Goal: Task Accomplishment & Management: Complete application form

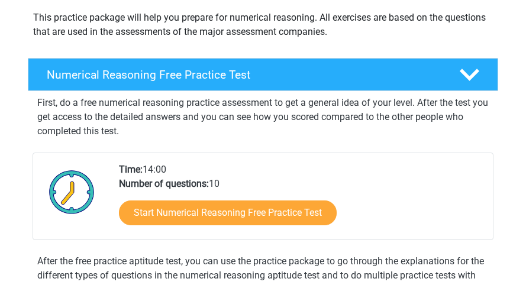
scroll to position [160, 0]
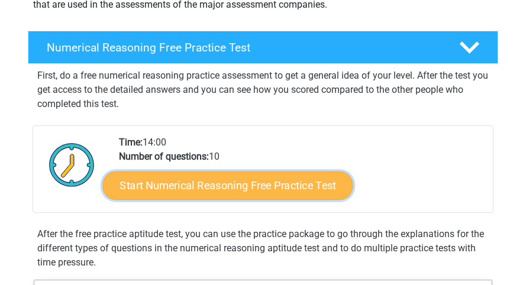
click at [167, 171] on link "Start Numerical Reasoning Free Practice Test" at bounding box center [228, 185] width 250 height 28
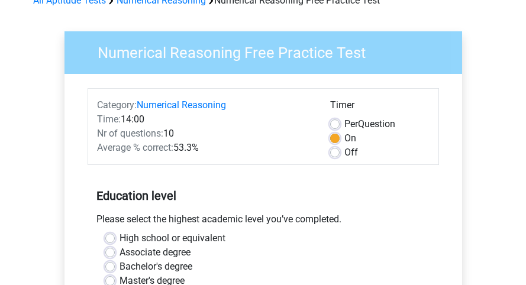
scroll to position [67, 0]
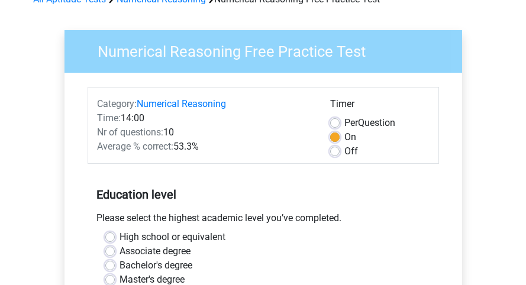
click at [119, 258] on label "Bachelor's degree" at bounding box center [155, 265] width 73 height 14
click at [105, 258] on input "Bachelor's degree" at bounding box center [109, 264] width 9 height 12
radio input "true"
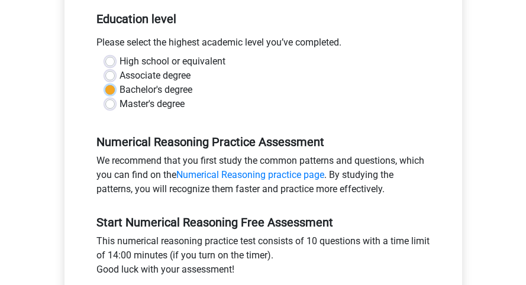
scroll to position [243, 0]
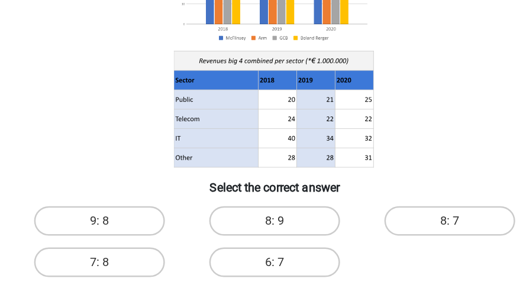
scroll to position [145, 0]
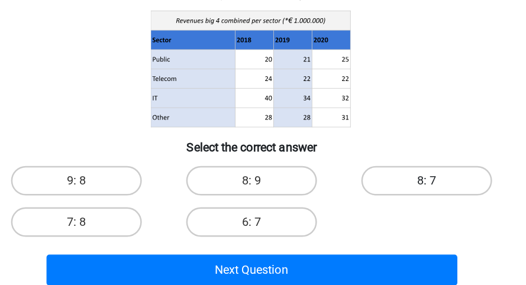
click at [407, 189] on label "8: 7" at bounding box center [403, 201] width 105 height 24
click at [407, 201] on input "8: 7" at bounding box center [407, 205] width 8 height 8
radio input "true"
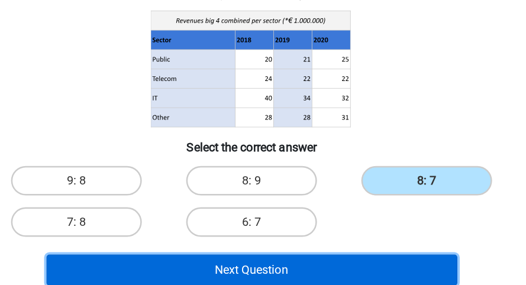
click at [363, 260] on button "Next Question" at bounding box center [263, 272] width 329 height 25
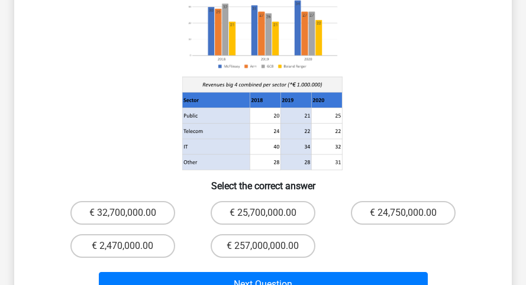
scroll to position [168, 0]
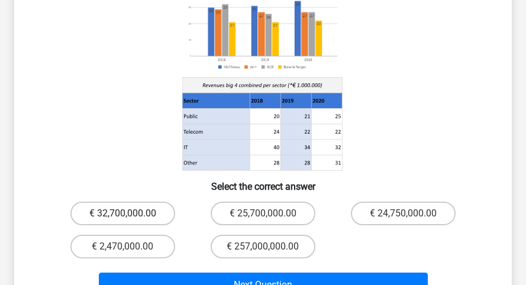
click at [121, 202] on label "€ 32,700,000.00" at bounding box center [122, 214] width 105 height 24
click at [123, 213] on input "€ 32,700,000.00" at bounding box center [127, 217] width 8 height 8
radio input "true"
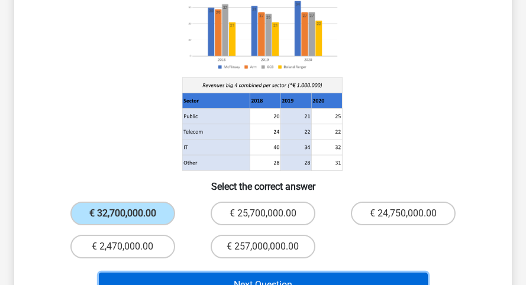
click at [193, 273] on button "Next Question" at bounding box center [263, 285] width 329 height 25
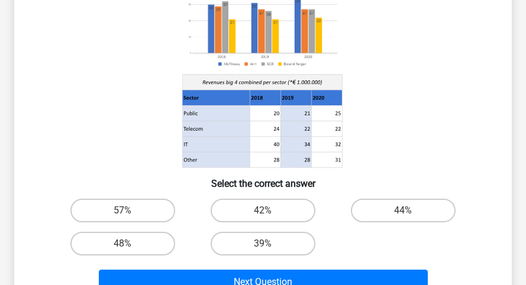
scroll to position [174, 0]
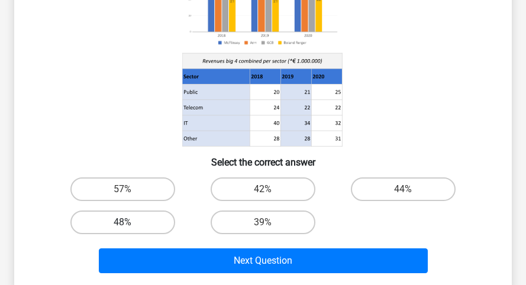
click at [89, 210] on label "48%" at bounding box center [122, 222] width 105 height 24
click at [123, 222] on input "48%" at bounding box center [127, 226] width 8 height 8
radio input "true"
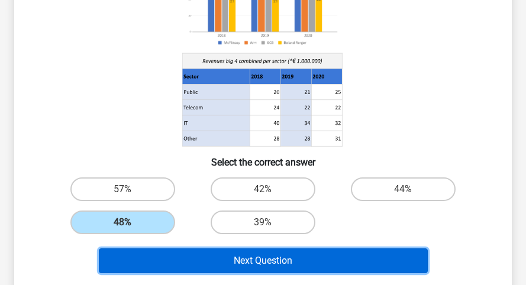
click at [111, 248] on button "Next Question" at bounding box center [263, 260] width 329 height 25
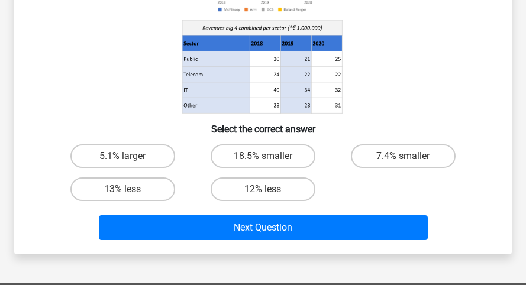
scroll to position [193, 0]
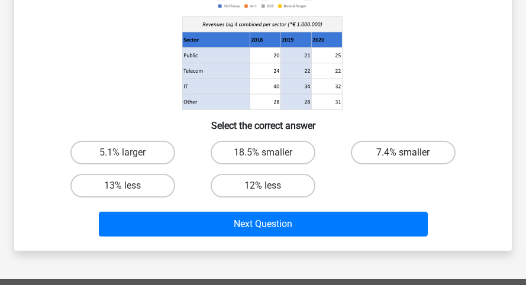
click at [381, 141] on label "7.4% smaller" at bounding box center [403, 153] width 105 height 24
click at [403, 153] on input "7.4% smaller" at bounding box center [407, 157] width 8 height 8
radio input "true"
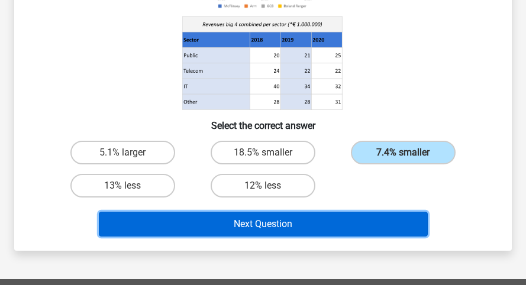
click at [342, 212] on button "Next Question" at bounding box center [263, 224] width 329 height 25
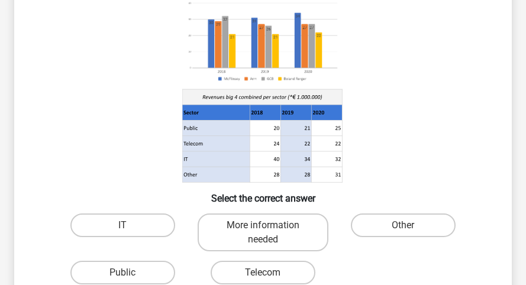
scroll to position [147, 0]
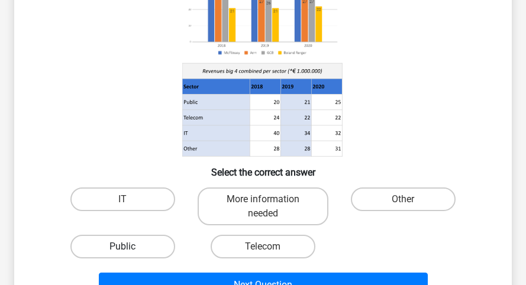
click at [147, 235] on label "Public" at bounding box center [122, 247] width 105 height 24
click at [131, 247] on input "Public" at bounding box center [127, 251] width 8 height 8
radio input "true"
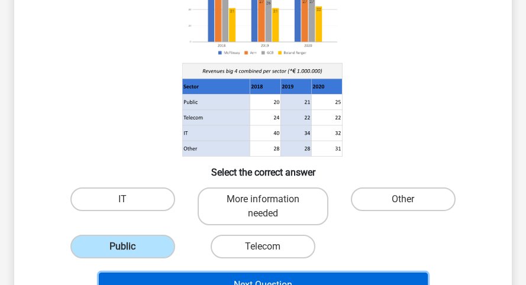
click at [175, 273] on button "Next Question" at bounding box center [263, 285] width 329 height 25
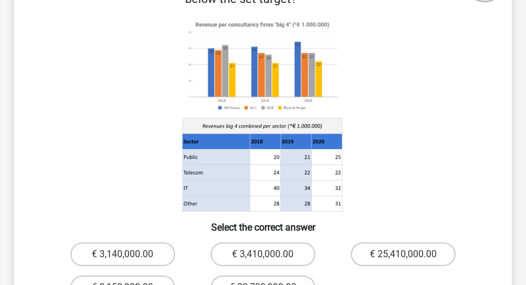
scroll to position [108, 0]
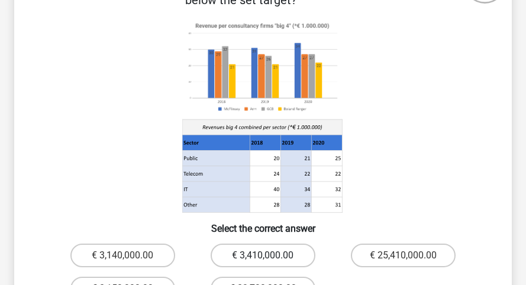
click at [225, 244] on label "€ 3,410,000.00" at bounding box center [262, 256] width 105 height 24
click at [263, 255] on input "€ 3,410,000.00" at bounding box center [267, 259] width 8 height 8
radio input "true"
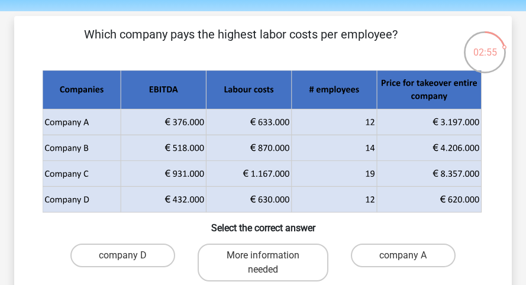
scroll to position [66, 0]
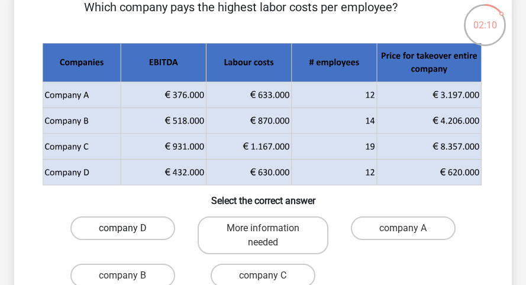
click at [96, 216] on label "company D" at bounding box center [122, 228] width 105 height 24
click at [123, 228] on input "company D" at bounding box center [127, 232] width 8 height 8
radio input "true"
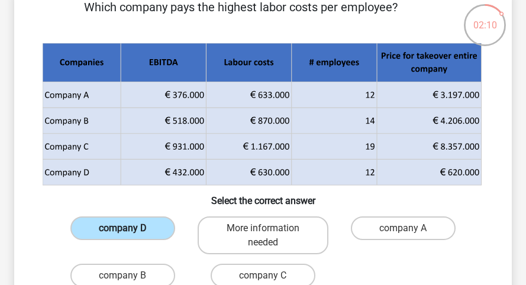
click at [96, 216] on label "company D" at bounding box center [122, 228] width 105 height 24
click at [123, 228] on input "company D" at bounding box center [127, 232] width 8 height 8
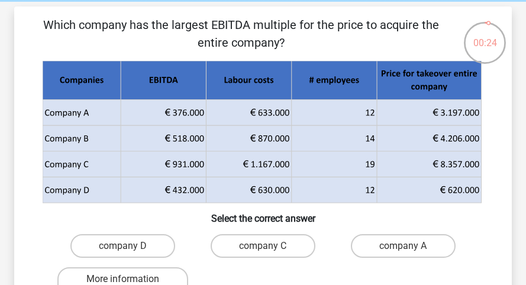
scroll to position [92, 0]
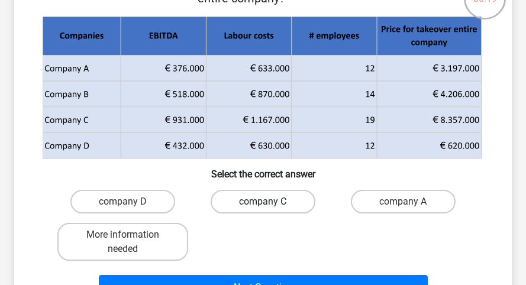
click at [244, 193] on label "company C" at bounding box center [262, 202] width 105 height 24
click at [263, 202] on input "company C" at bounding box center [267, 206] width 8 height 8
radio input "true"
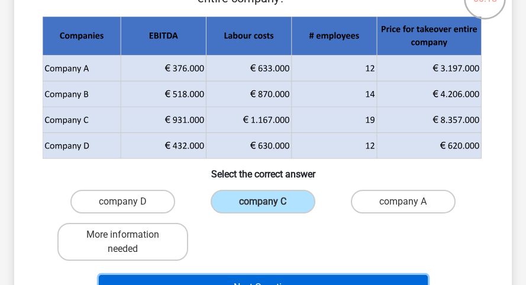
click at [254, 275] on button "Next Question" at bounding box center [263, 287] width 329 height 25
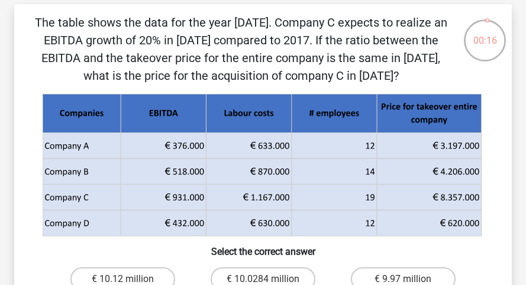
scroll to position [25, 0]
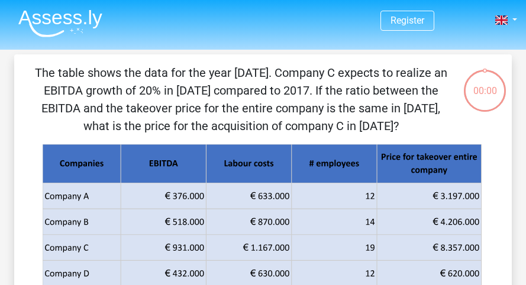
scroll to position [25, 0]
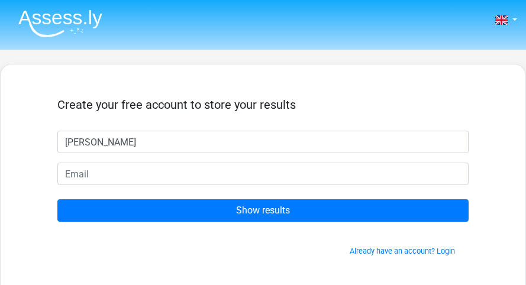
type input "[PERSON_NAME]"
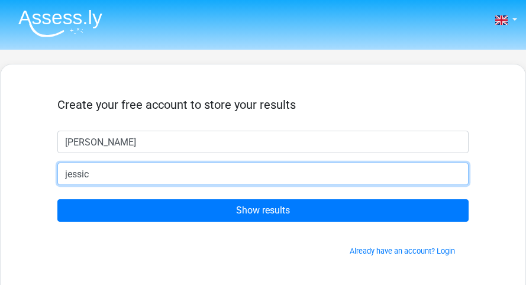
click at [145, 163] on input "jessic" at bounding box center [262, 174] width 411 height 22
type input "[EMAIL_ADDRESS][DOMAIN_NAME]"
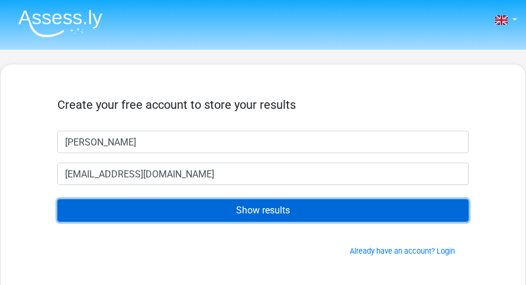
click at [161, 199] on input "Show results" at bounding box center [262, 210] width 411 height 22
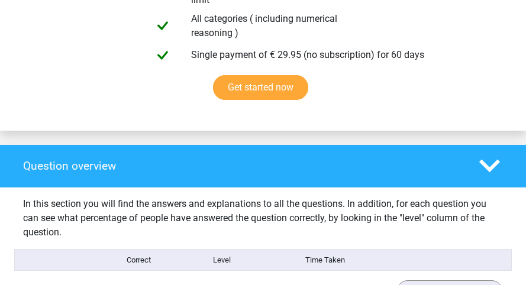
scroll to position [731, 0]
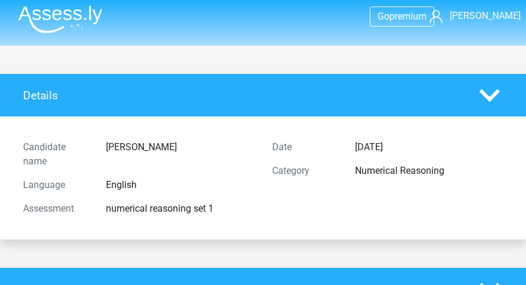
scroll to position [0, 0]
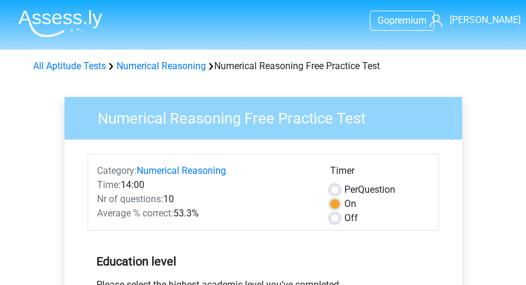
scroll to position [243, 0]
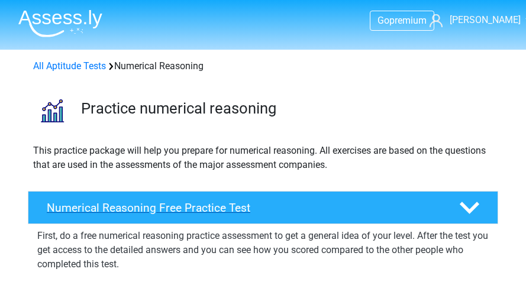
click at [479, 198] on icon at bounding box center [469, 208] width 20 height 20
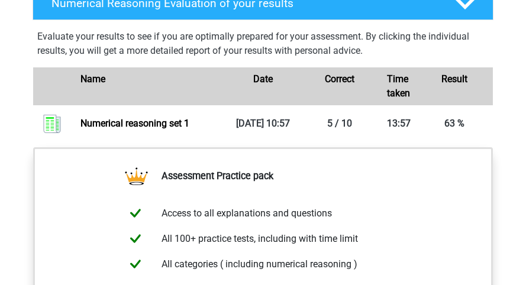
scroll to position [623, 0]
